Goal: Contribute content

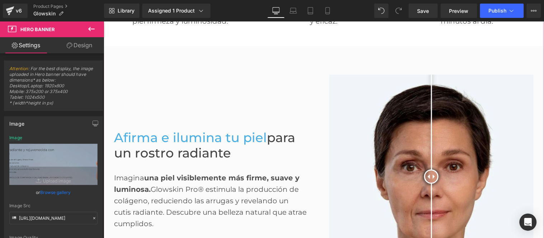
scroll to position [361, 0]
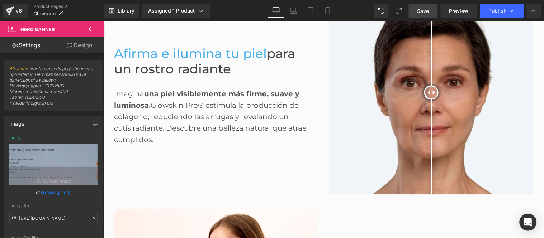
click at [426, 11] on span "Save" at bounding box center [423, 11] width 12 height 8
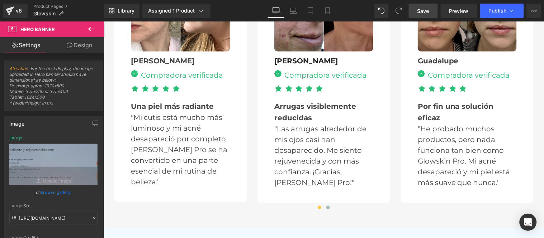
scroll to position [2234, 0]
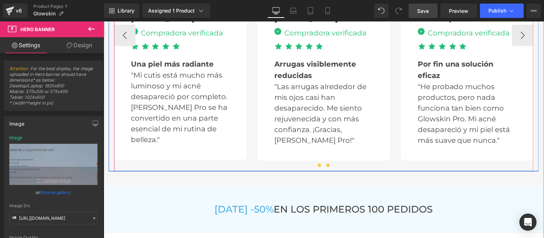
click at [326, 164] on span at bounding box center [328, 166] width 4 height 4
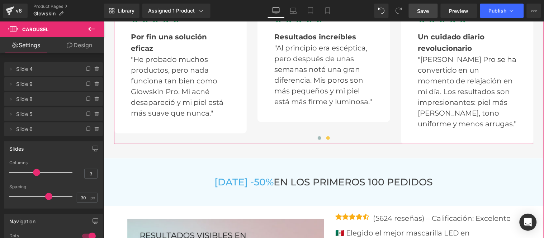
scroll to position [2274, 0]
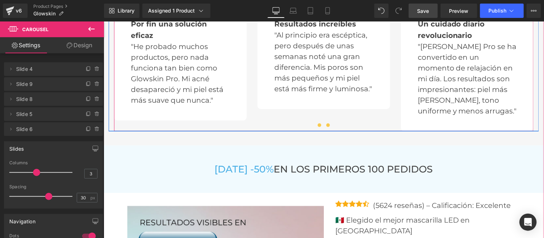
click at [317, 123] on span at bounding box center [319, 125] width 4 height 4
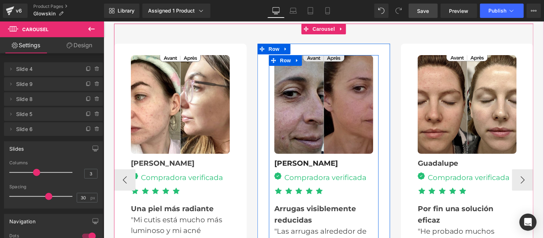
scroll to position [2074, 0]
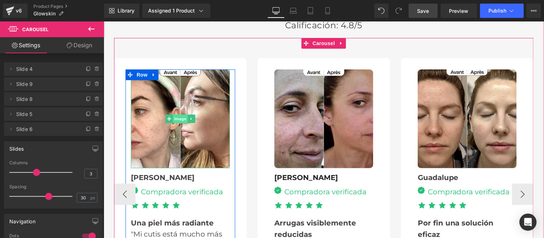
click at [175, 118] on span "Image" at bounding box center [180, 118] width 15 height 9
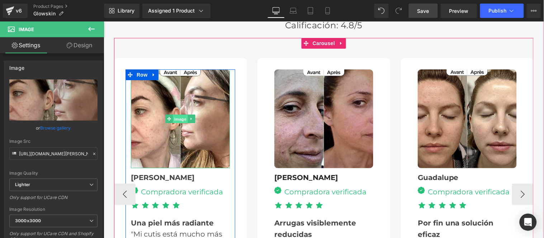
click at [176, 118] on span "Image" at bounding box center [180, 119] width 15 height 9
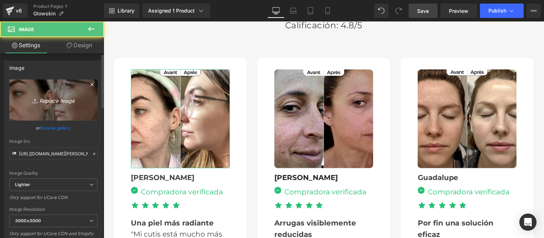
click at [59, 103] on icon "Replace Image" at bounding box center [53, 100] width 57 height 9
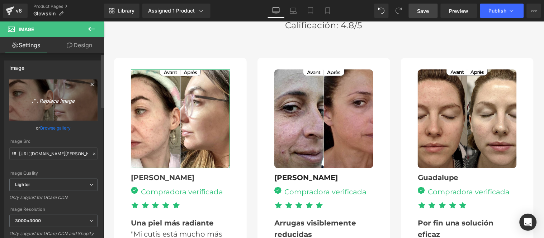
type input "C:\fakepath\4.jpg"
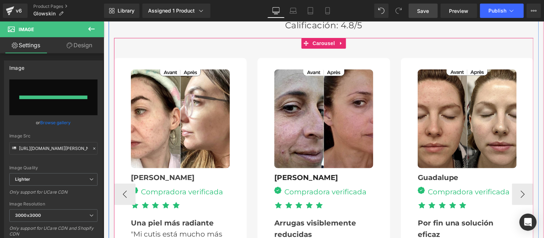
type input "[URL][DOMAIN_NAME]"
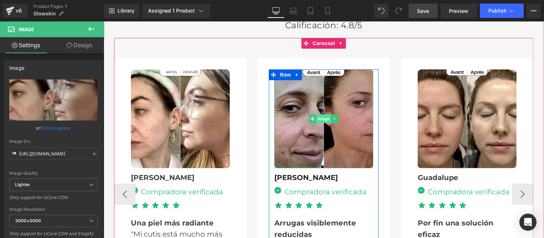
click at [322, 115] on span "Image" at bounding box center [323, 118] width 15 height 9
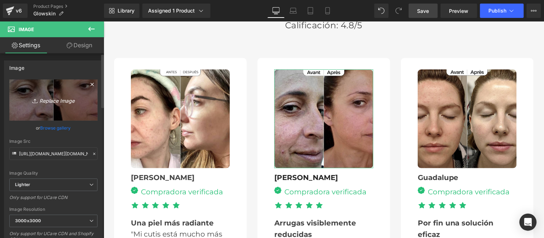
click at [52, 99] on icon "Replace Image" at bounding box center [53, 100] width 57 height 9
type input "C:\fakepath\2.jpg"
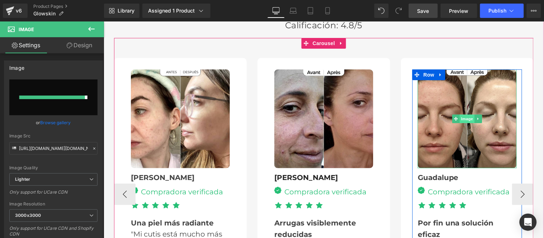
type input "[URL][DOMAIN_NAME]"
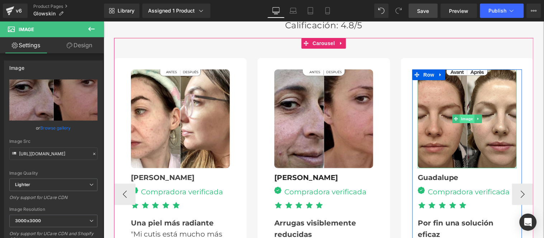
click at [464, 117] on span "Image" at bounding box center [466, 118] width 15 height 9
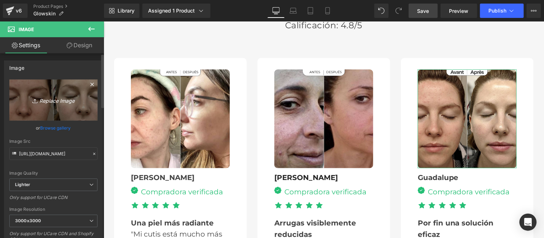
click at [63, 99] on icon "Replace Image" at bounding box center [53, 100] width 57 height 9
type input "C:\fakepath\5.jpg"
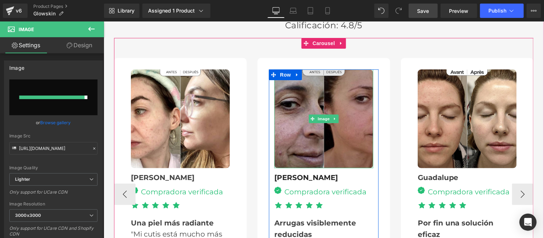
type input "[URL][DOMAIN_NAME]"
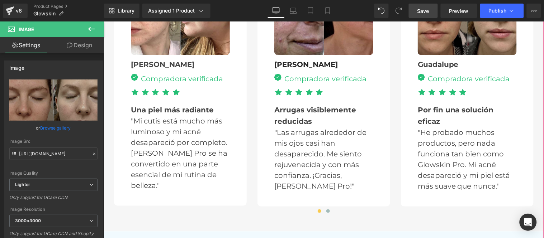
scroll to position [2234, 0]
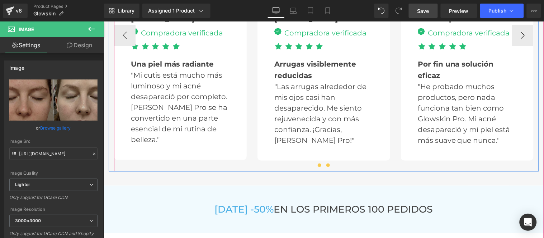
click at [326, 164] on span at bounding box center [328, 166] width 4 height 4
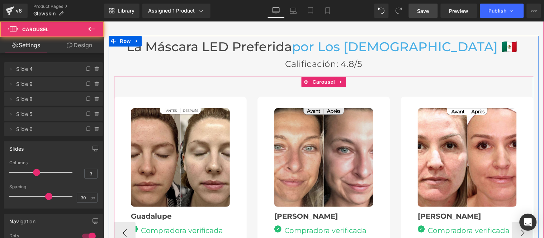
scroll to position [2035, 0]
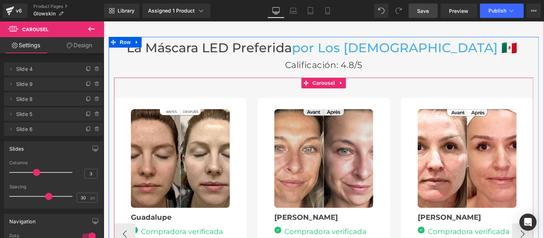
click at [318, 151] on img at bounding box center [323, 158] width 99 height 99
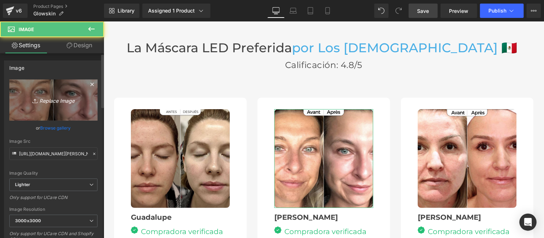
click at [56, 101] on icon "Replace Image" at bounding box center [53, 100] width 57 height 9
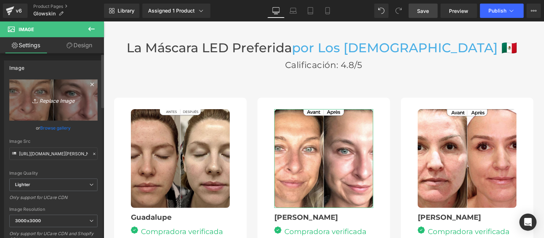
type input "C:\fakepath\1.jpg"
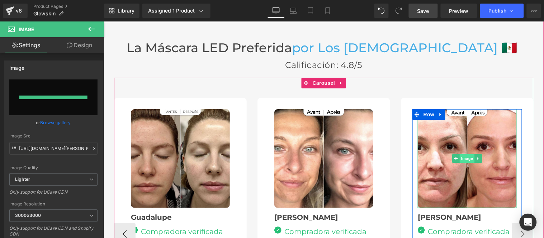
type input "[URL][DOMAIN_NAME]"
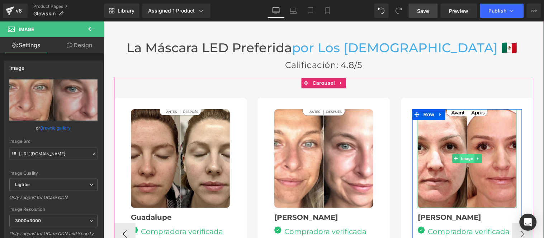
click at [464, 156] on span "Image" at bounding box center [466, 158] width 15 height 9
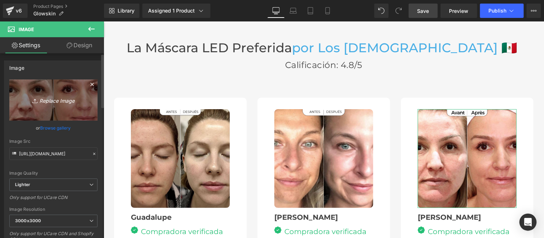
click at [56, 97] on icon "Replace Image" at bounding box center [53, 100] width 57 height 9
type input "C:\fakepath\3.jpg"
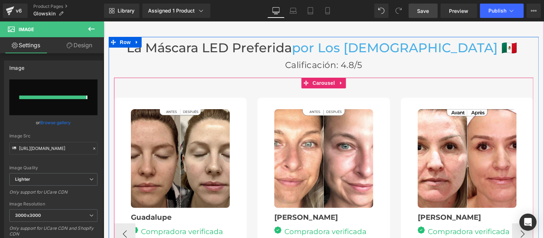
type input "[URL][DOMAIN_NAME]"
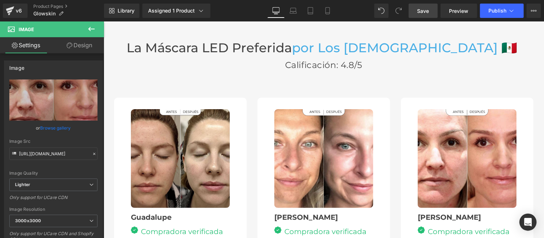
click at [424, 15] on link "Save" at bounding box center [423, 11] width 29 height 14
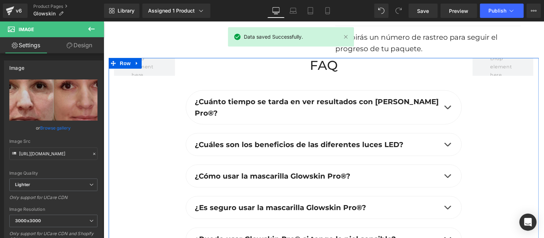
scroll to position [2712, 0]
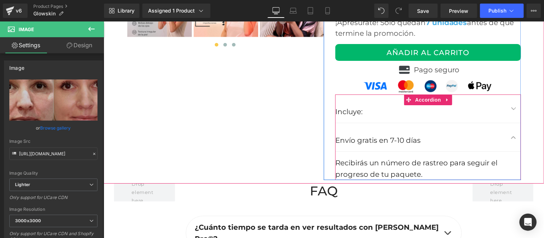
click at [511, 126] on button "button" at bounding box center [513, 137] width 14 height 28
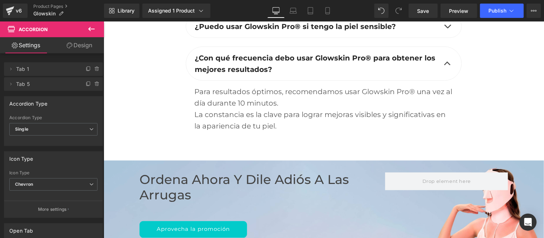
scroll to position [3031, 0]
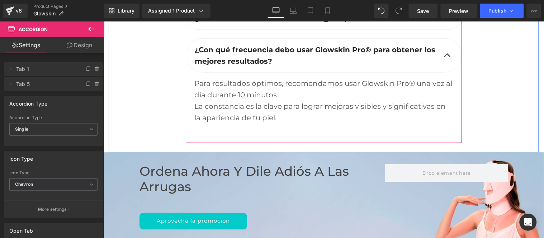
click at [444, 38] on button "button" at bounding box center [447, 55] width 14 height 34
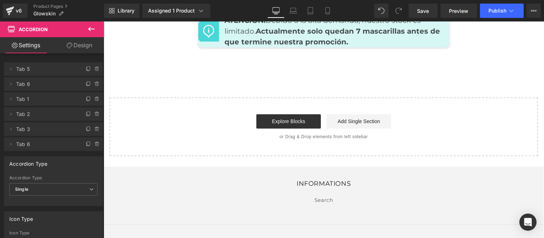
scroll to position [3261, 0]
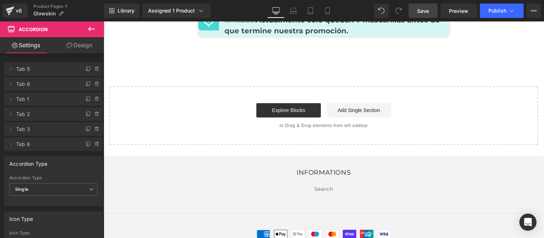
click at [427, 13] on span "Save" at bounding box center [423, 11] width 12 height 8
click at [493, 9] on span "Publish" at bounding box center [498, 11] width 18 height 6
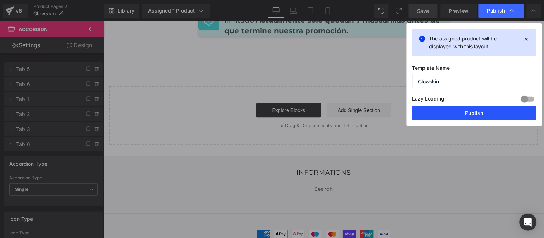
click at [466, 110] on button "Publish" at bounding box center [474, 113] width 124 height 14
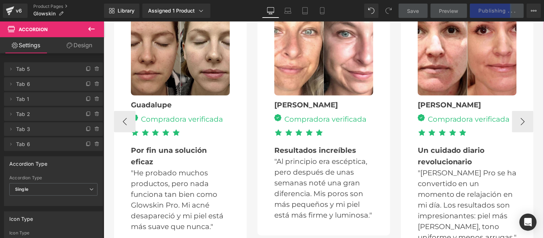
scroll to position [2145, 0]
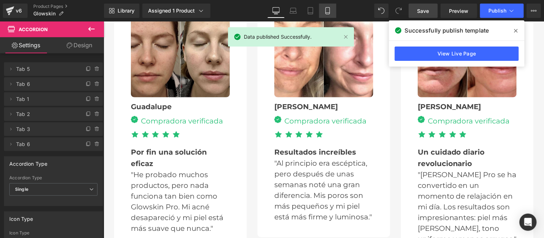
click at [326, 13] on icon at bounding box center [327, 10] width 7 height 7
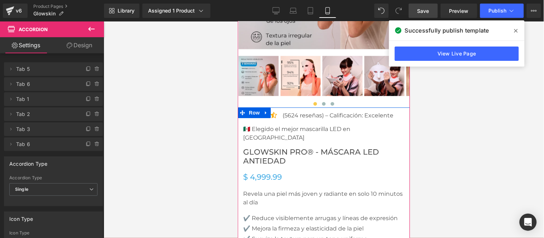
scroll to position [3306, 0]
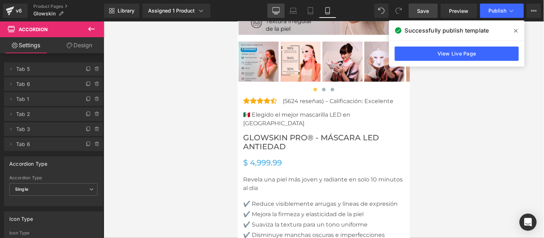
click at [279, 9] on icon at bounding box center [276, 10] width 7 height 7
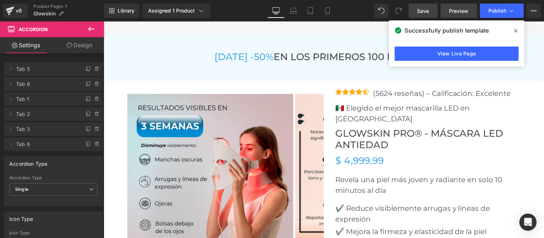
scroll to position [2471, 0]
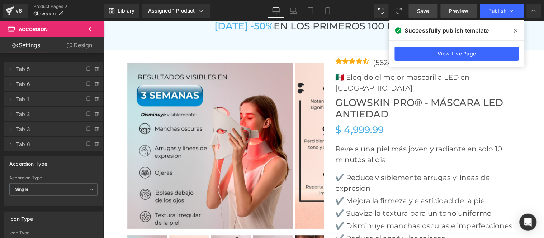
click at [459, 11] on span "Preview" at bounding box center [458, 11] width 19 height 8
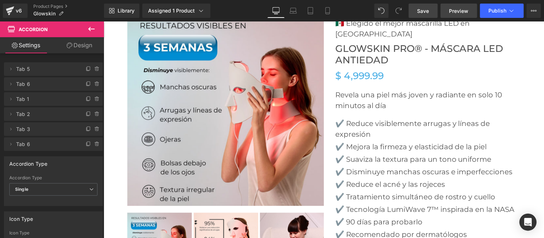
scroll to position [2432, 0]
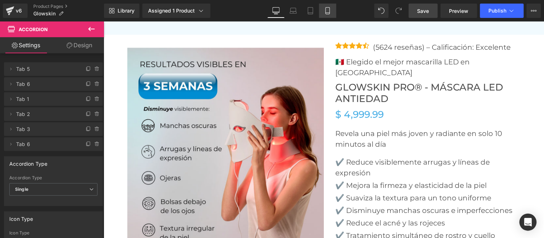
click at [329, 12] on icon at bounding box center [328, 11] width 4 height 7
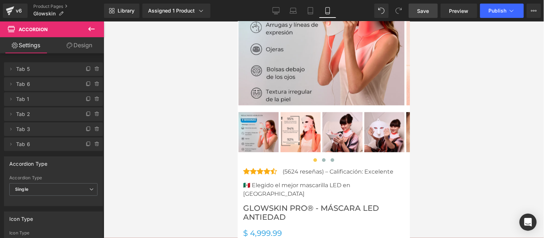
scroll to position [3273, 0]
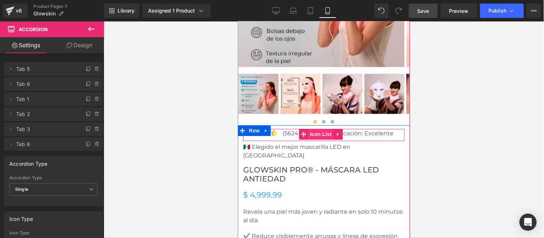
click at [317, 129] on span "Icon List" at bounding box center [320, 134] width 25 height 11
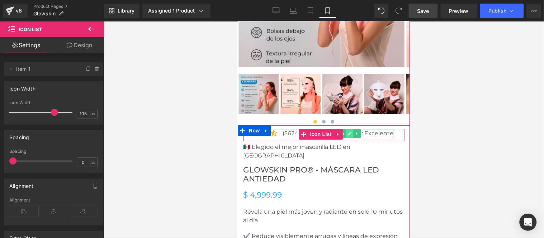
click at [348, 132] on icon at bounding box center [350, 134] width 4 height 4
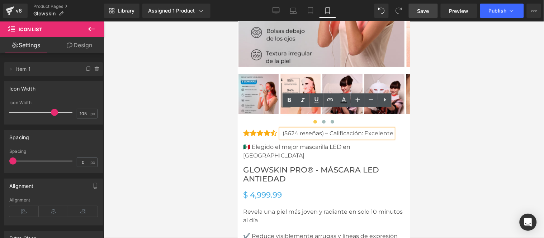
click at [457, 128] on div at bounding box center [324, 130] width 440 height 217
click at [434, 117] on div at bounding box center [324, 130] width 440 height 217
click at [367, 165] on span "Glowskin Pro® - Máscara LED Antiedad" at bounding box center [323, 174] width 161 height 18
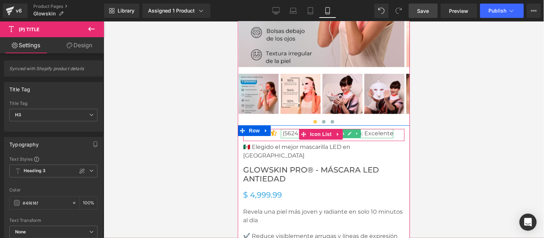
click at [384, 129] on p "(5624 reseñas) – Calificación: Excelente" at bounding box center [337, 133] width 111 height 9
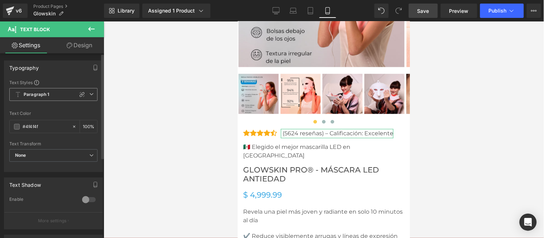
click at [89, 95] on icon at bounding box center [91, 94] width 4 height 4
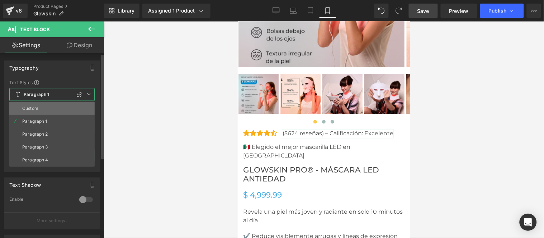
click at [27, 106] on div "Custom" at bounding box center [30, 108] width 16 height 5
type input "1.5"
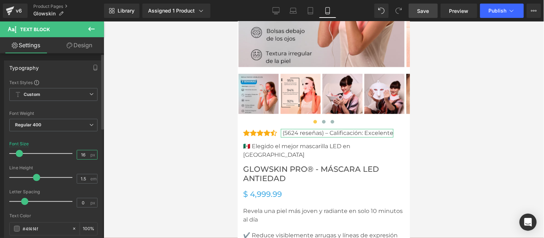
click at [85, 153] on input "16" at bounding box center [83, 155] width 13 height 9
type input "12"
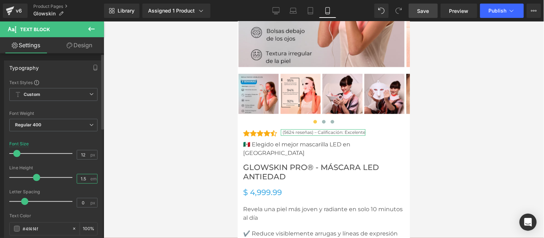
click at [85, 178] on input "1.5" at bounding box center [83, 179] width 13 height 9
type input "2"
click at [86, 203] on input "0" at bounding box center [83, 203] width 13 height 9
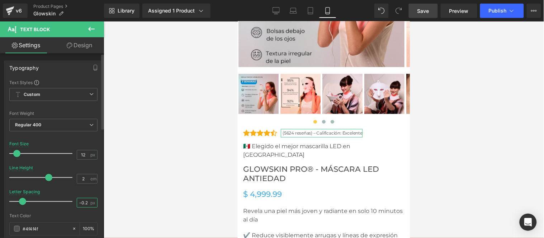
type input "-0.1"
click at [422, 11] on span "Save" at bounding box center [423, 11] width 12 height 8
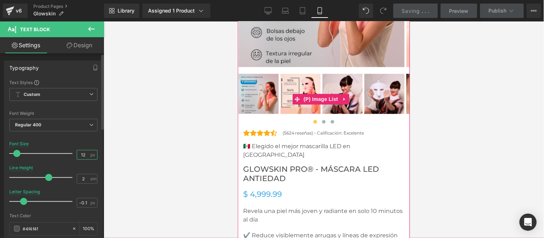
click at [83, 156] on input "12" at bounding box center [83, 155] width 13 height 9
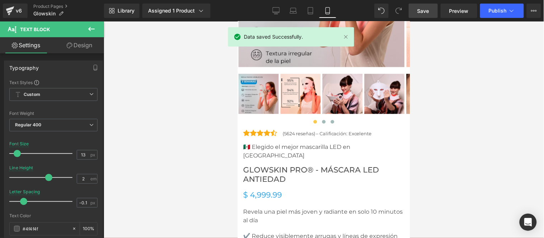
click at [421, 12] on span "Save" at bounding box center [423, 11] width 12 height 8
click at [496, 10] on span "Publish" at bounding box center [498, 11] width 18 height 6
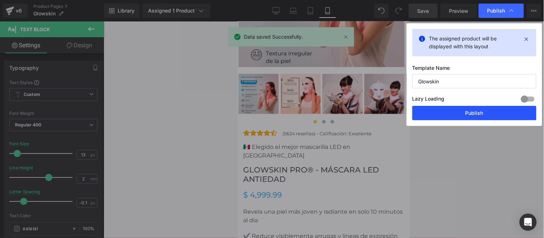
click at [472, 113] on button "Publish" at bounding box center [474, 113] width 124 height 14
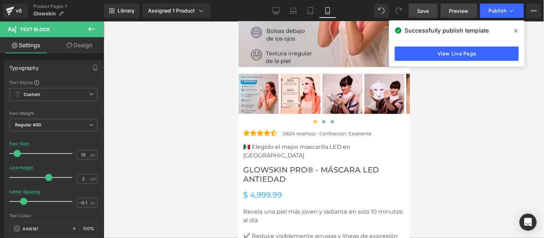
click at [465, 10] on span "Preview" at bounding box center [458, 11] width 19 height 8
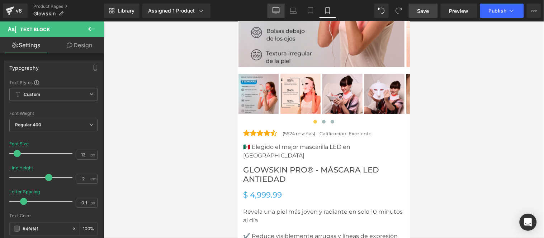
click at [275, 6] on link "Desktop" at bounding box center [276, 11] width 17 height 14
type input "20"
type input "1.5"
type input "0"
type input "100"
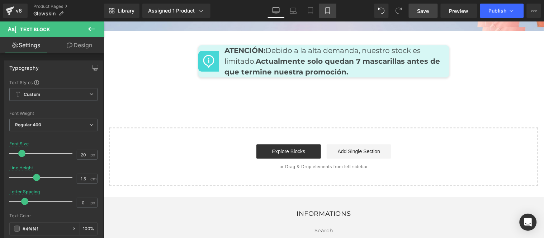
scroll to position [2371, 0]
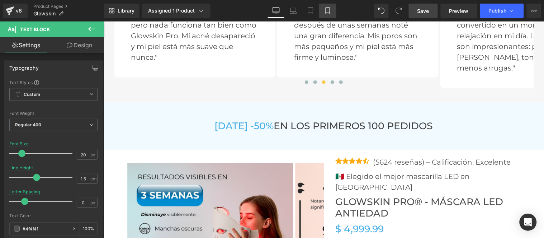
click at [329, 10] on icon at bounding box center [327, 10] width 7 height 7
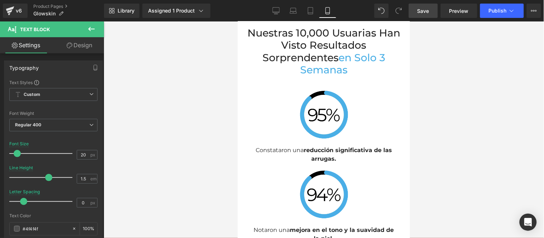
type input "13"
type input "2"
type input "-0.1"
type input "100"
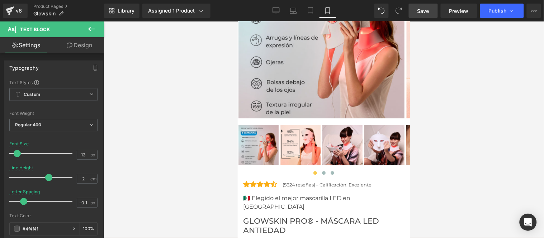
scroll to position [3290, 0]
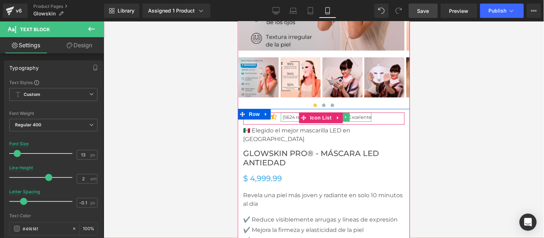
click at [355, 112] on p "(5624 reseñas) – Calificación: Excelente" at bounding box center [326, 116] width 89 height 9
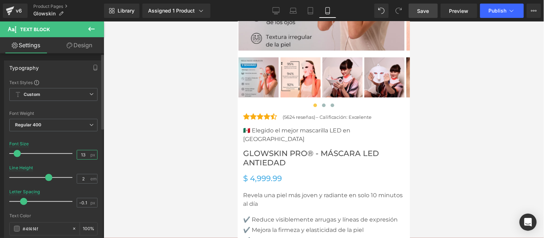
click at [80, 155] on input "13" at bounding box center [83, 155] width 13 height 9
type input "14"
click at [80, 178] on input "2" at bounding box center [83, 179] width 13 height 9
type input "1.8"
click at [427, 15] on link "Save" at bounding box center [423, 11] width 29 height 14
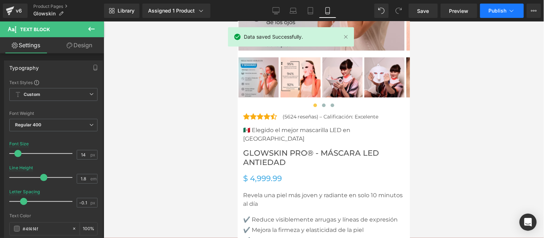
click at [499, 13] on span "Publish" at bounding box center [498, 11] width 18 height 6
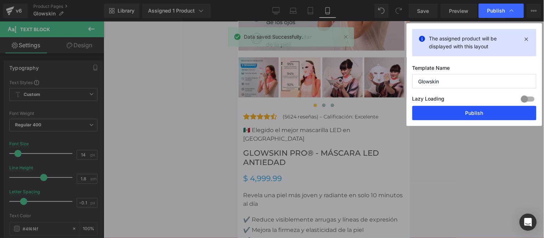
click at [483, 113] on button "Publish" at bounding box center [474, 113] width 124 height 14
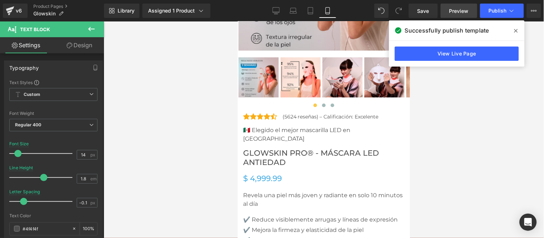
click at [463, 10] on span "Preview" at bounding box center [458, 11] width 19 height 8
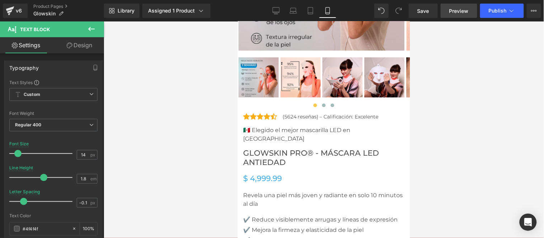
click at [456, 12] on span "Preview" at bounding box center [458, 11] width 19 height 8
